Goal: Navigation & Orientation: Find specific page/section

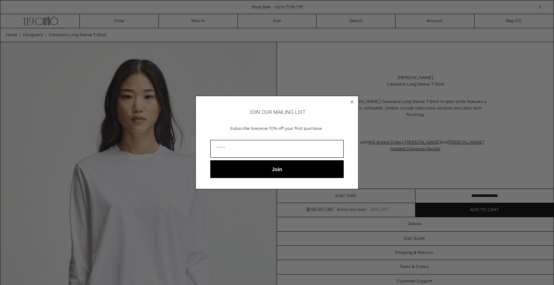
click at [352, 100] on circle "Close dialog" at bounding box center [352, 101] width 7 height 7
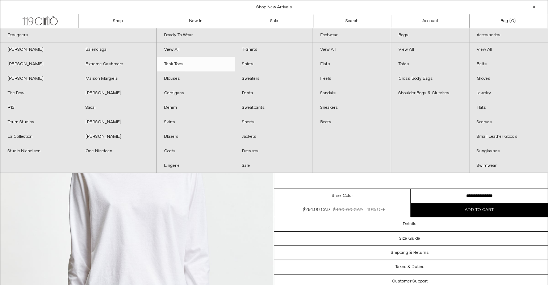
click at [216, 66] on link "Tank Tops" at bounding box center [196, 64] width 78 height 14
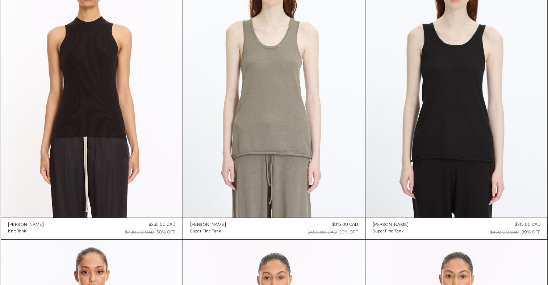
scroll to position [400, 0]
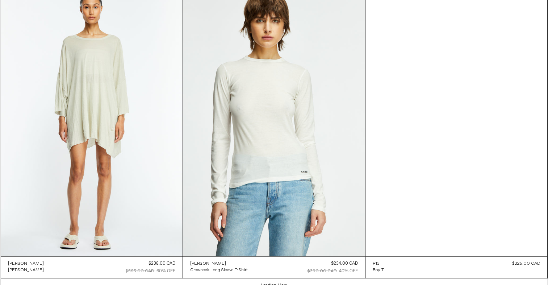
scroll to position [6864, 0]
